Goal: Register for event/course

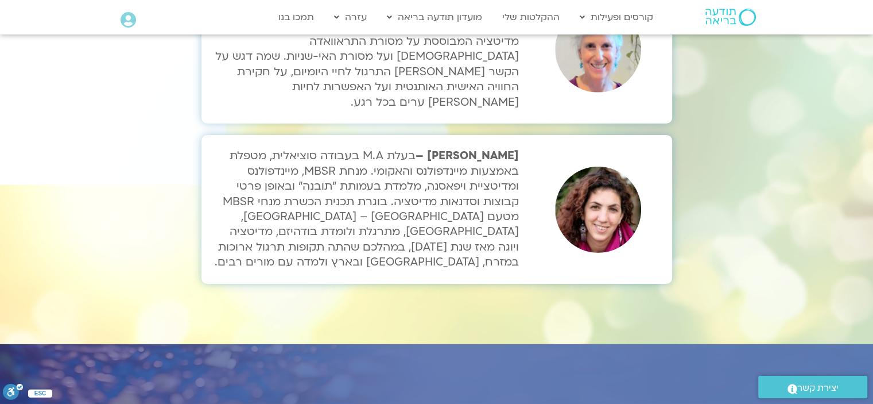
scroll to position [3904, 0]
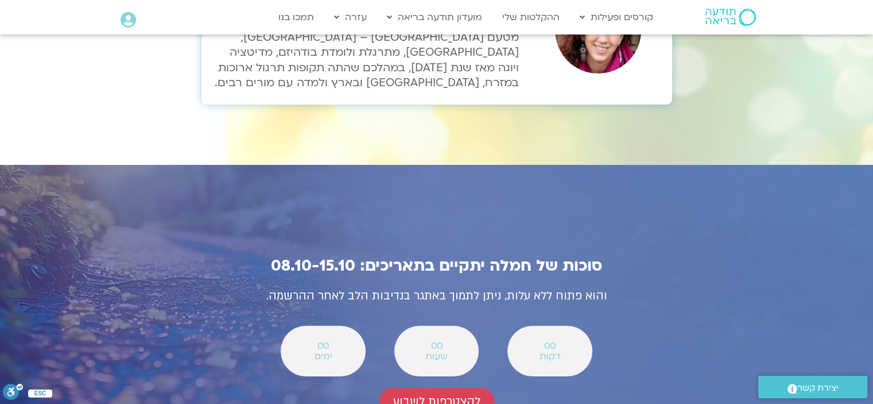
click at [545, 351] on span "דקות" at bounding box center [549, 356] width 55 height 10
click at [435, 394] on span "להצטרפות לשבוע" at bounding box center [436, 400] width 87 height 13
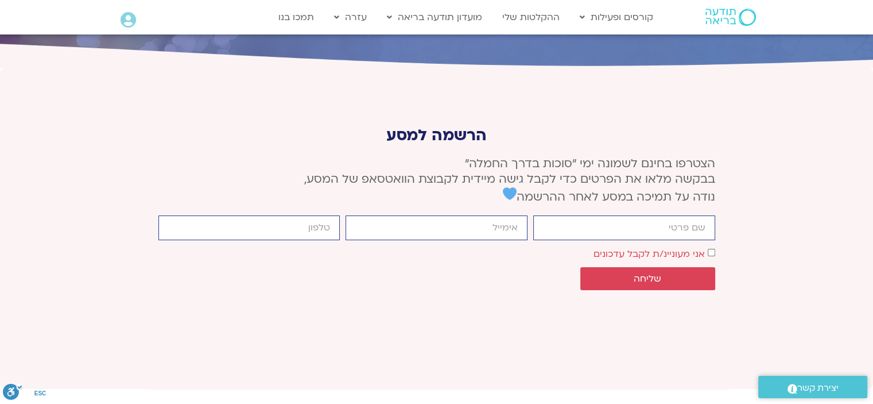
scroll to position [4293, 0]
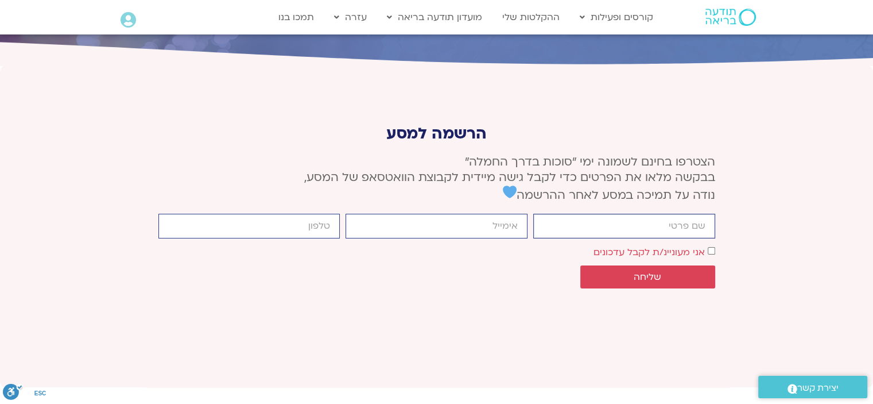
click at [659, 214] on input "firstname" at bounding box center [624, 226] width 182 height 25
type input "[PERSON_NAME]"
click at [507, 214] on input "email" at bounding box center [437, 226] width 182 height 25
type input "[EMAIL_ADDRESS][DOMAIN_NAME]"
click at [277, 214] on input "cellphone" at bounding box center [249, 226] width 182 height 25
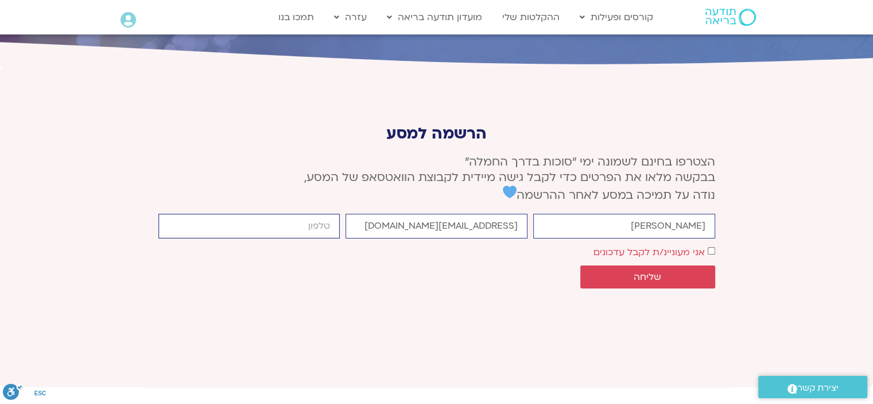
type input "0544827455"
click at [651, 272] on span "שליחה" at bounding box center [648, 277] width 28 height 10
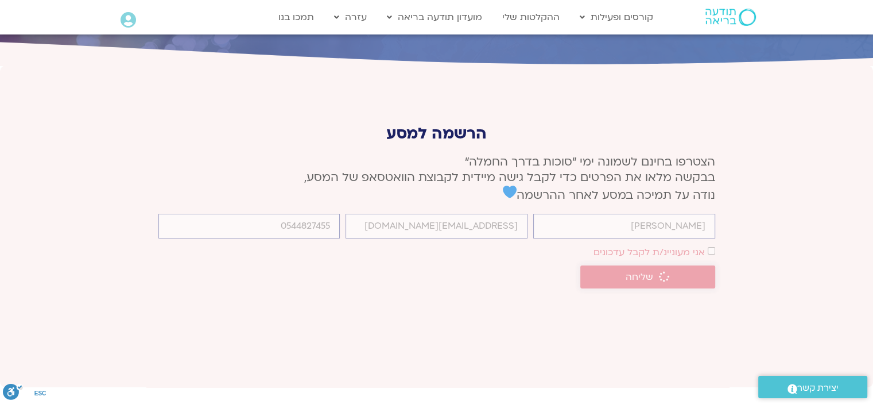
scroll to position [4285, 0]
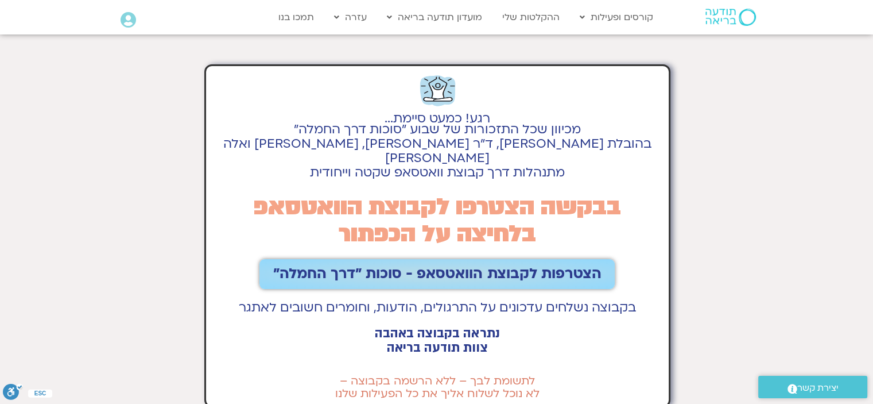
click at [474, 266] on span "הצטרפות לקבוצת הוואטסאפ - סוכות ״דרך החמלה״" at bounding box center [437, 274] width 328 height 16
click at [458, 266] on span "הצטרפות לקבוצת הוואטסאפ - סוכות ״דרך החמלה״" at bounding box center [437, 274] width 328 height 16
